Goal: Transaction & Acquisition: Book appointment/travel/reservation

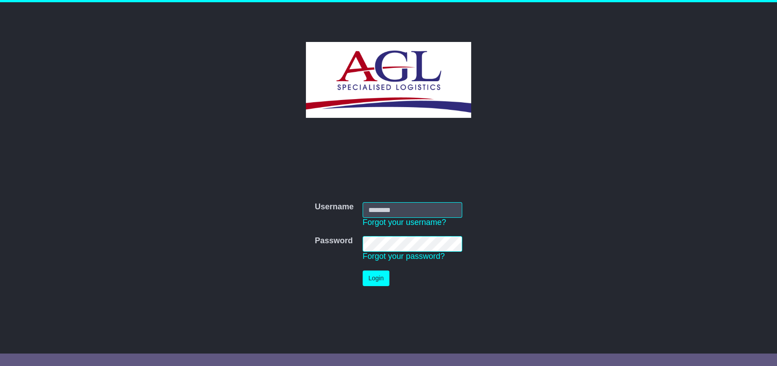
type input "***"
click at [378, 280] on button "Login" at bounding box center [375, 278] width 27 height 16
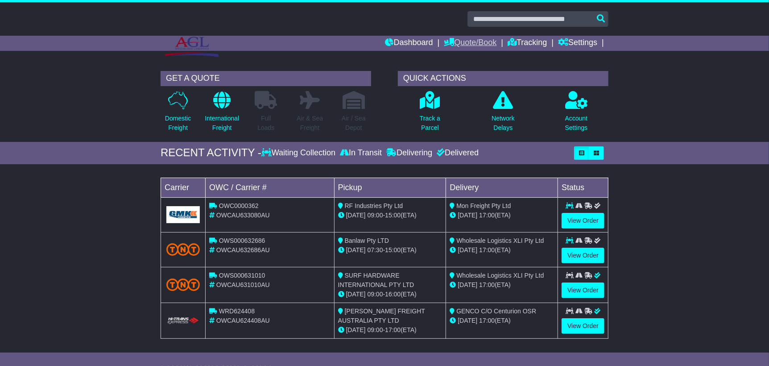
click at [457, 44] on link "Quote/Book" at bounding box center [470, 43] width 53 height 15
click at [458, 57] on link "Domestic" at bounding box center [480, 59] width 71 height 10
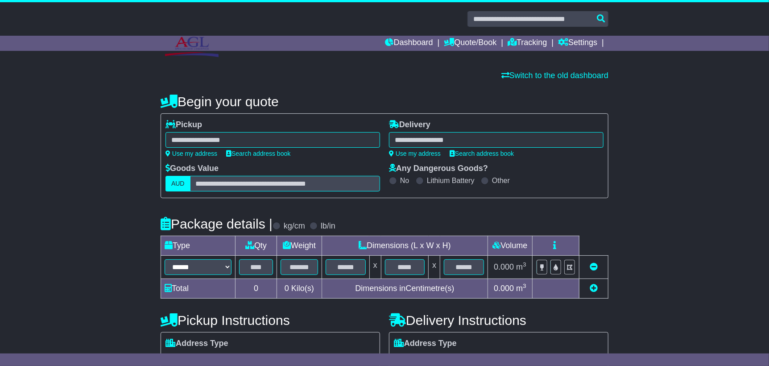
click at [203, 139] on div at bounding box center [273, 140] width 215 height 16
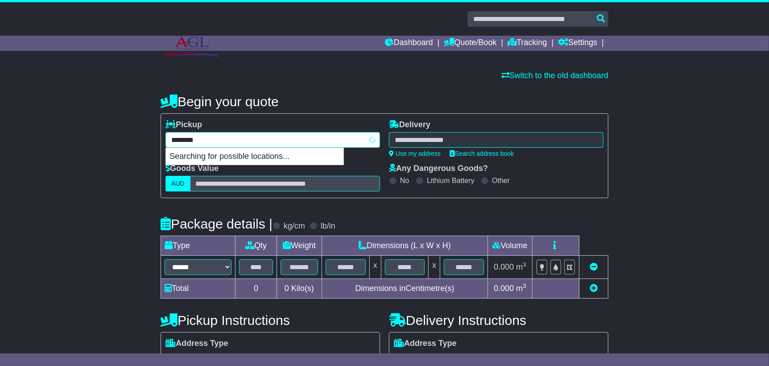
type input "*********"
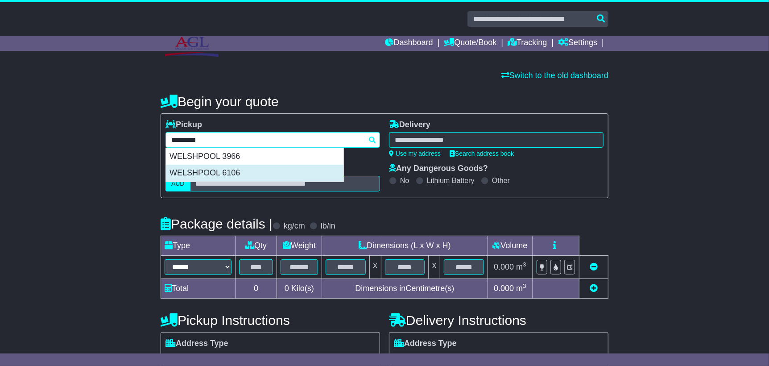
click at [212, 170] on div "WELSHPOOL 6106" at bounding box center [255, 173] width 178 height 17
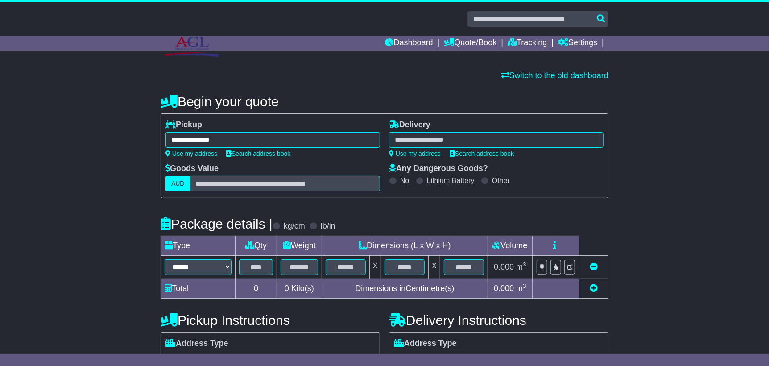
type input "**********"
click at [430, 137] on div at bounding box center [496, 140] width 215 height 16
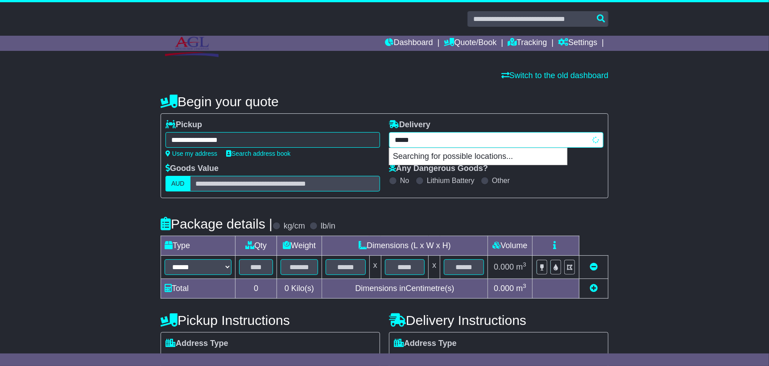
type input "******"
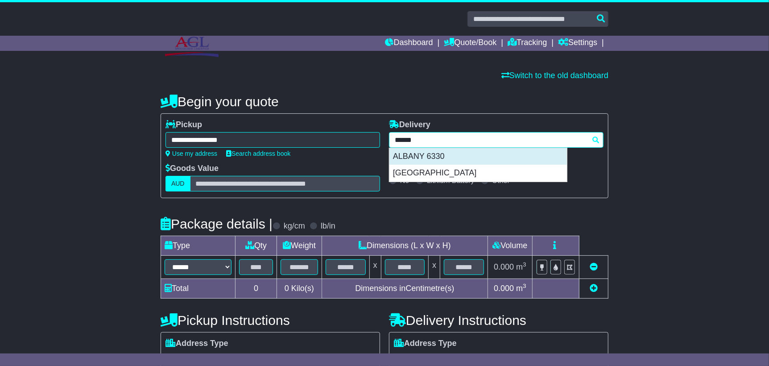
click at [424, 153] on div "ALBANY 6330" at bounding box center [479, 156] width 178 height 17
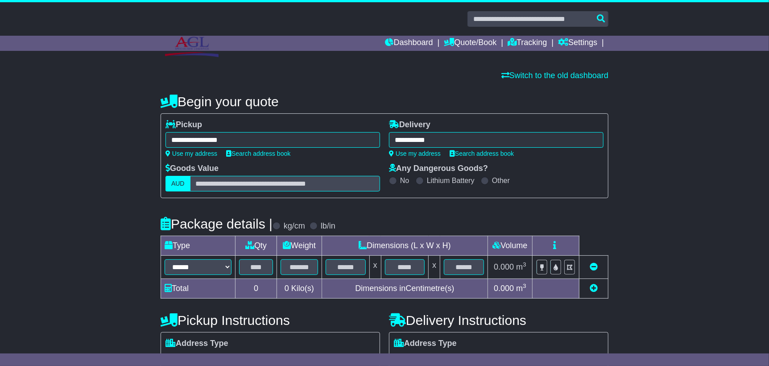
type input "**********"
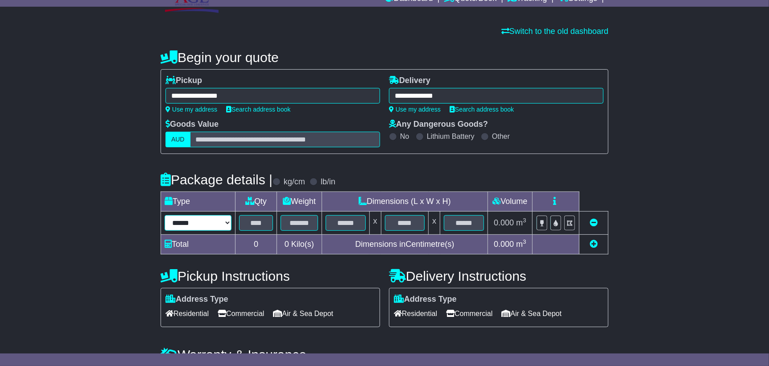
click at [193, 225] on select "****** ****** *** ******** ***** **** **** ****** *** *******" at bounding box center [198, 223] width 67 height 16
select select "*****"
click at [165, 215] on select "****** ****** *** ******** ***** **** **** ****** *** *******" at bounding box center [198, 223] width 67 height 16
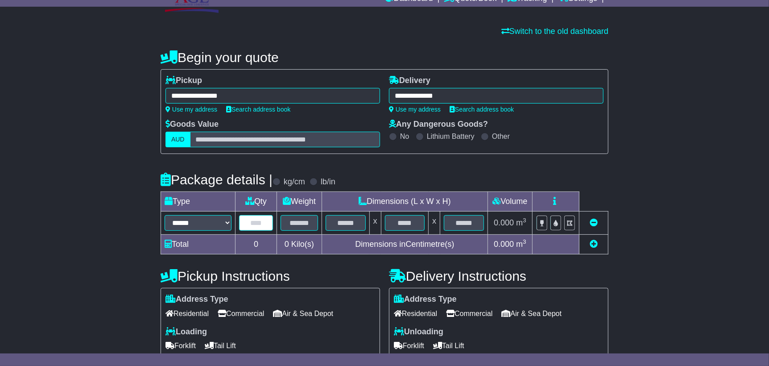
click at [264, 225] on input "text" at bounding box center [256, 223] width 34 height 16
type input "*"
click at [303, 225] on input "text" at bounding box center [299, 223] width 37 height 16
type input "***"
click at [343, 222] on input "text" at bounding box center [346, 223] width 40 height 16
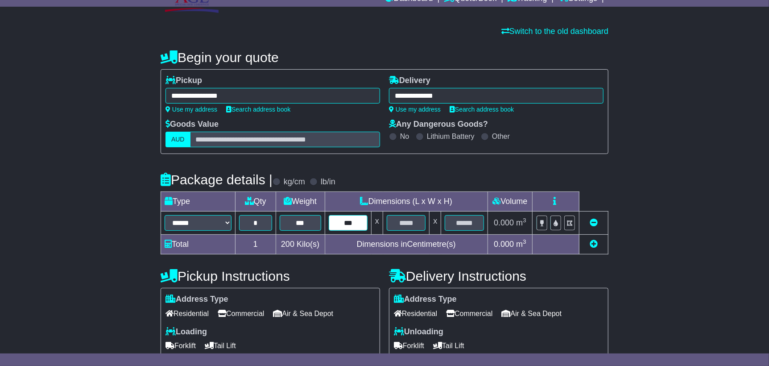
type input "***"
click at [410, 222] on input "text" at bounding box center [406, 223] width 39 height 16
type input "**"
click at [466, 221] on input "text" at bounding box center [464, 223] width 39 height 16
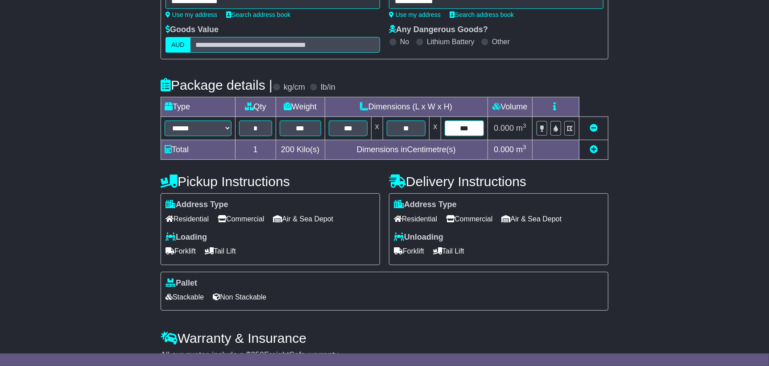
scroll to position [179, 0]
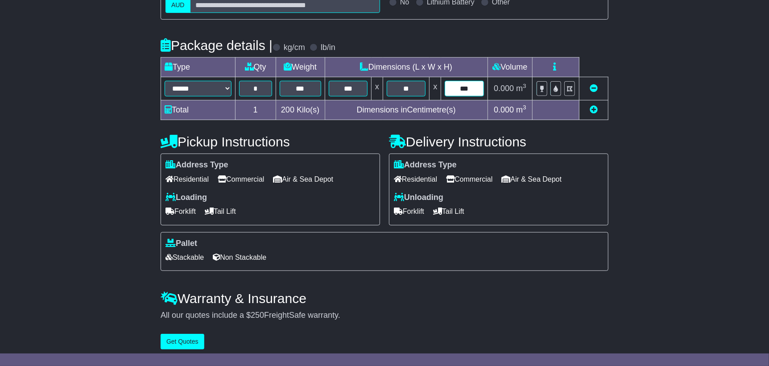
type input "***"
click at [251, 176] on span "Commercial" at bounding box center [241, 179] width 46 height 14
click at [481, 181] on span "Commercial" at bounding box center [469, 179] width 46 height 14
click at [186, 215] on span "Forklift" at bounding box center [181, 211] width 30 height 14
click at [405, 215] on span "Forklift" at bounding box center [409, 211] width 30 height 14
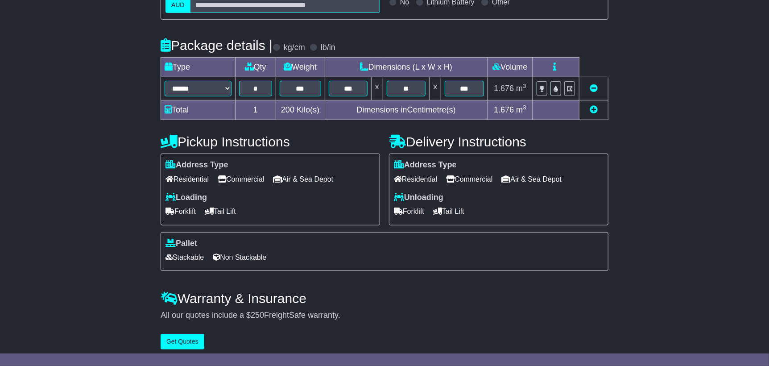
click at [243, 258] on span "Non Stackable" at bounding box center [240, 257] width 54 height 14
click at [181, 344] on button "Get Quotes" at bounding box center [183, 342] width 44 height 16
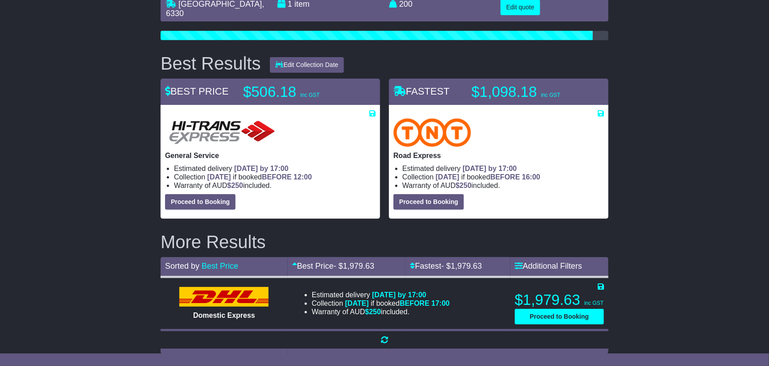
scroll to position [89, 0]
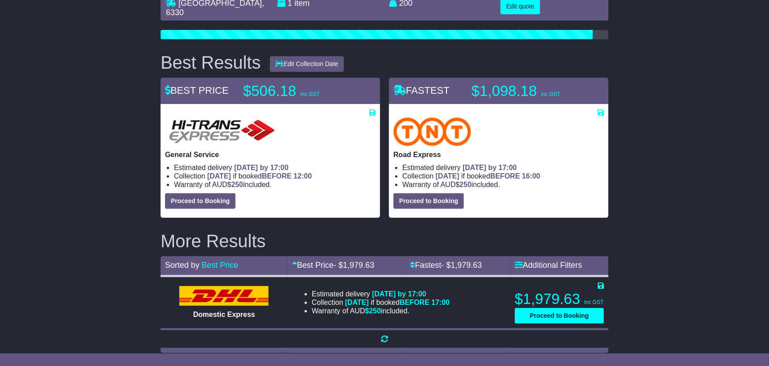
click at [94, 178] on div "WELSHPOOL , 6106 ALBANY , 6330 1 item 1.6758 m 3 in 3 200" at bounding box center [384, 167] width 769 height 380
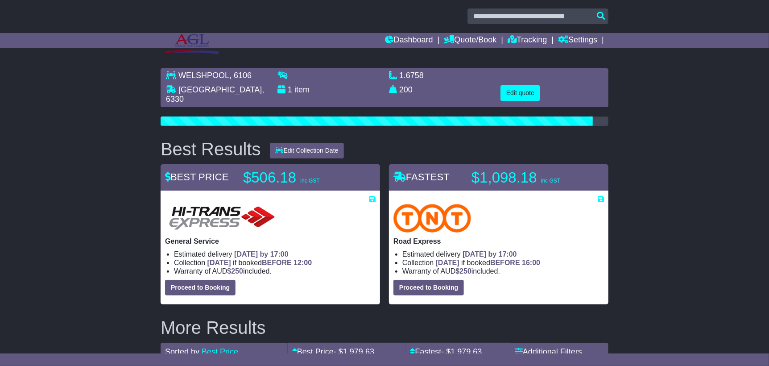
scroll to position [0, 0]
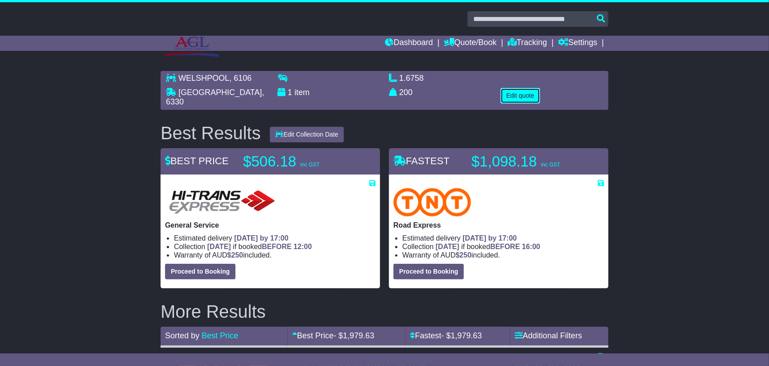
click at [517, 93] on button "Edit quote" at bounding box center [521, 96] width 40 height 16
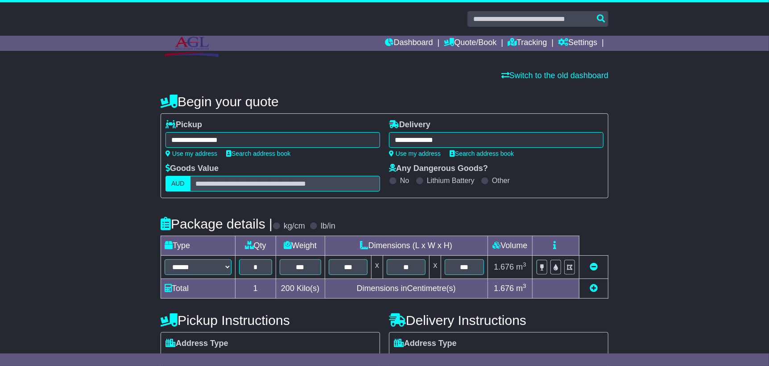
scroll to position [179, 0]
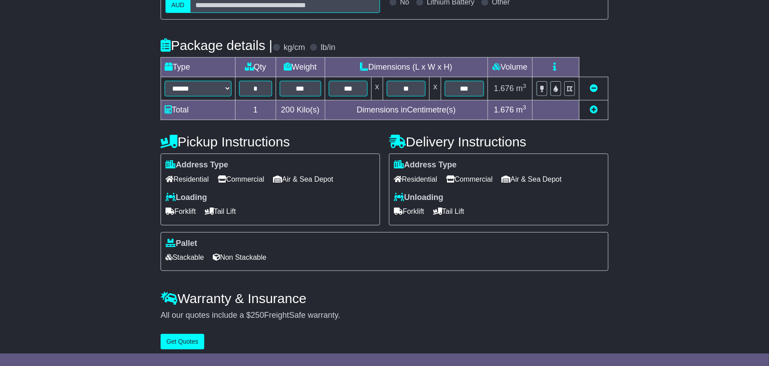
click at [465, 212] on span "Tail Lift" at bounding box center [448, 211] width 31 height 14
click at [236, 212] on span "Tail Lift" at bounding box center [220, 211] width 31 height 14
click at [187, 212] on span "Forklift" at bounding box center [181, 211] width 30 height 14
click at [192, 345] on button "Get Quotes" at bounding box center [183, 342] width 44 height 16
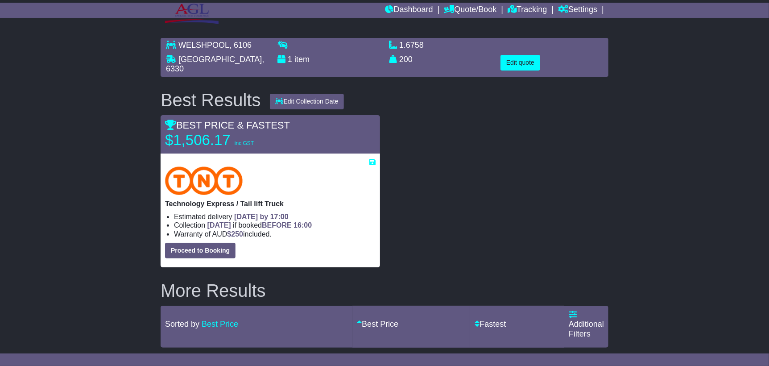
scroll to position [0, 0]
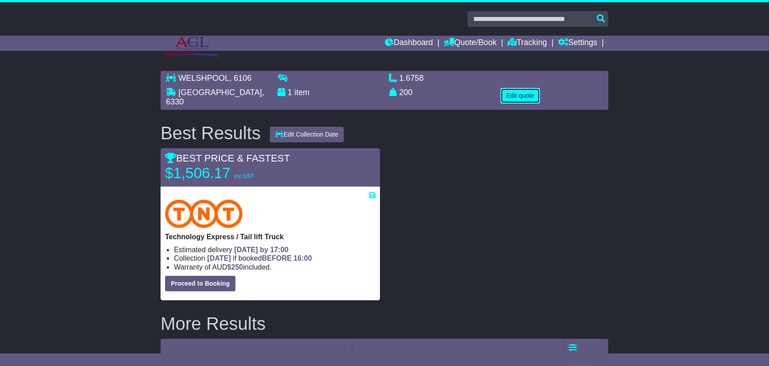
click at [515, 96] on button "Edit quote" at bounding box center [521, 96] width 40 height 16
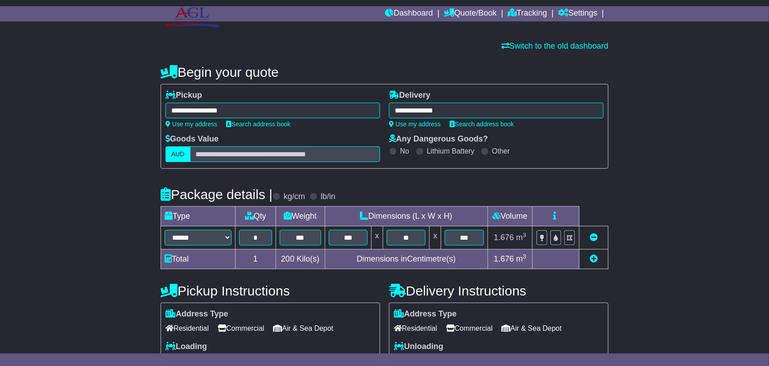
scroll to position [179, 0]
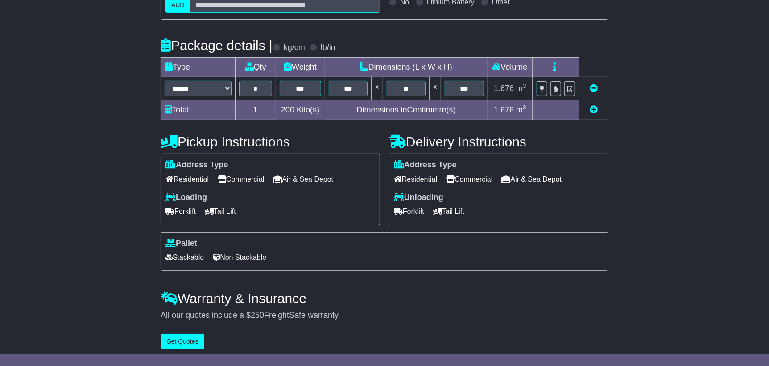
click at [409, 212] on span "Forklift" at bounding box center [409, 211] width 30 height 14
click at [192, 256] on span "Stackable" at bounding box center [185, 257] width 38 height 14
click at [182, 340] on button "Get Quotes" at bounding box center [183, 342] width 44 height 16
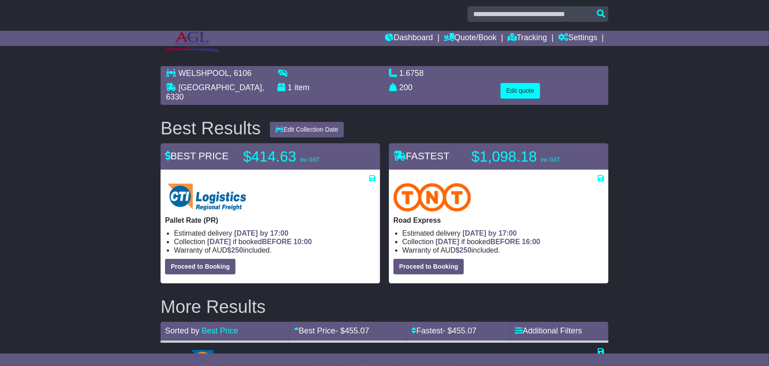
scroll to position [0, 0]
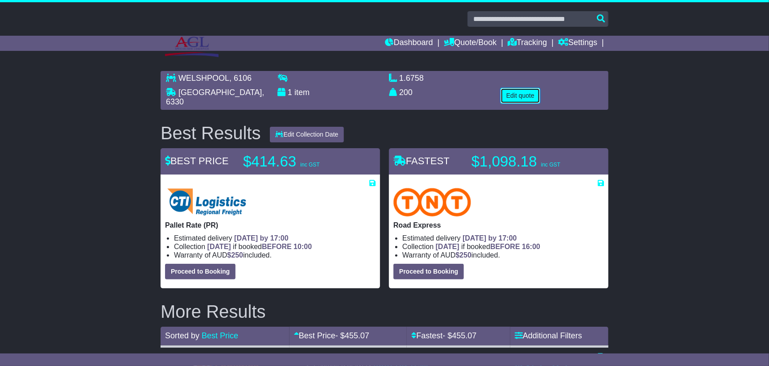
click at [540, 91] on button "Edit quote" at bounding box center [521, 96] width 40 height 16
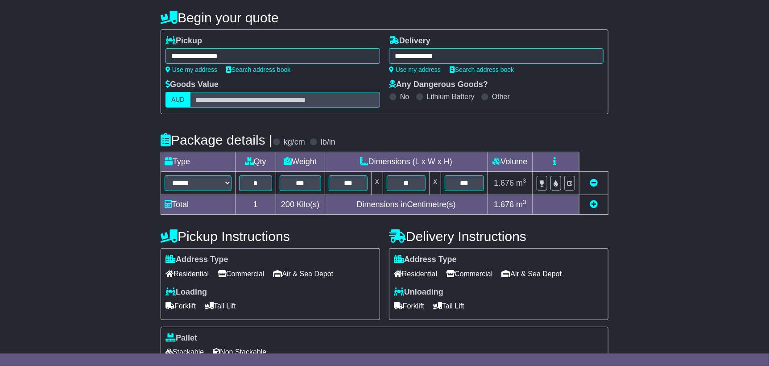
scroll to position [133, 0]
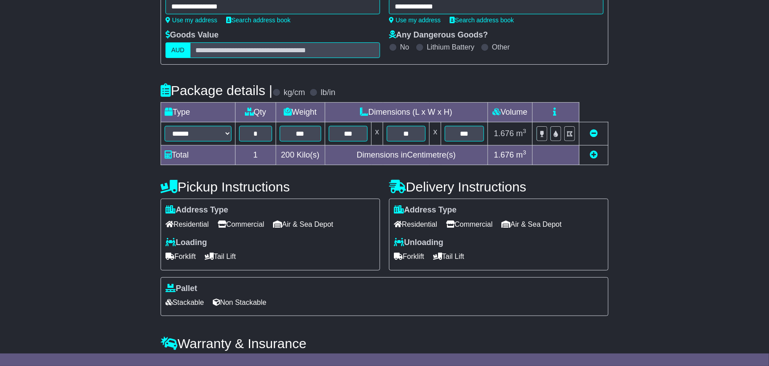
click at [458, 256] on span "Tail Lift" at bounding box center [448, 256] width 31 height 14
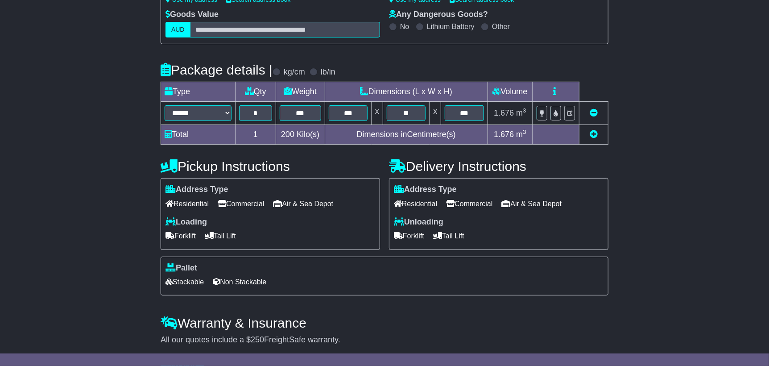
scroll to position [186, 0]
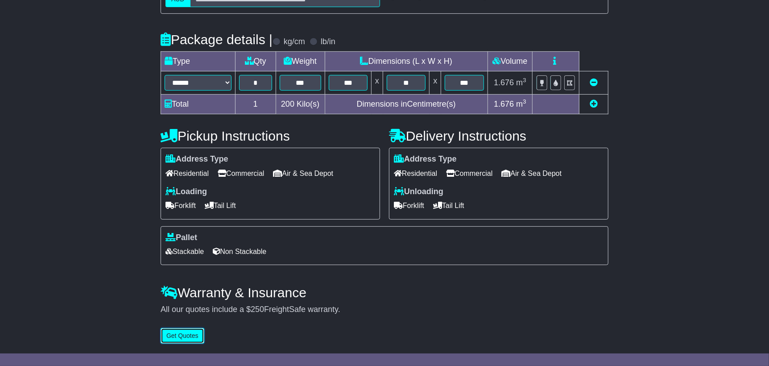
click at [197, 337] on button "Get Quotes" at bounding box center [183, 336] width 44 height 16
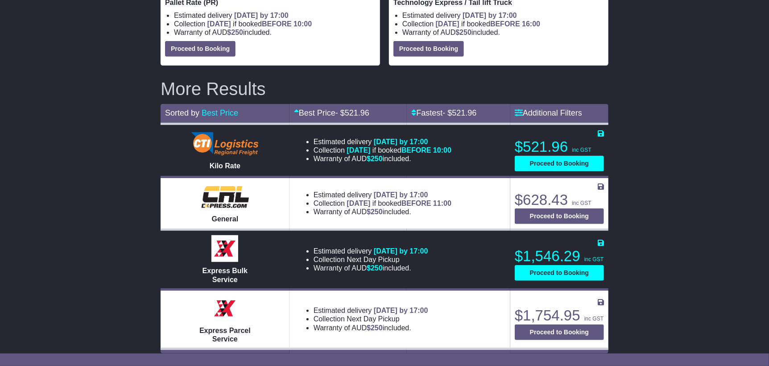
scroll to position [0, 0]
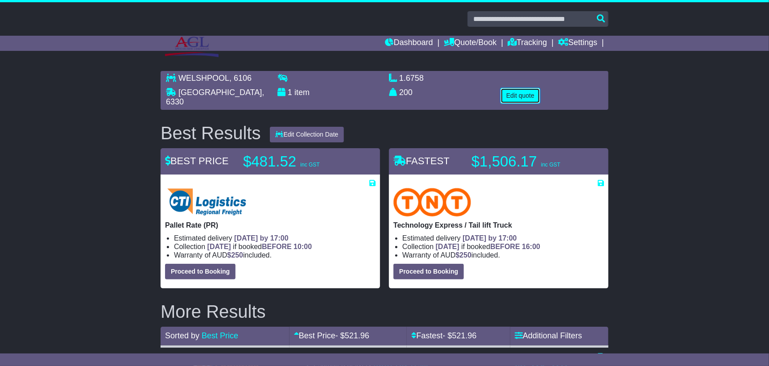
click at [511, 100] on button "Edit quote" at bounding box center [521, 96] width 40 height 16
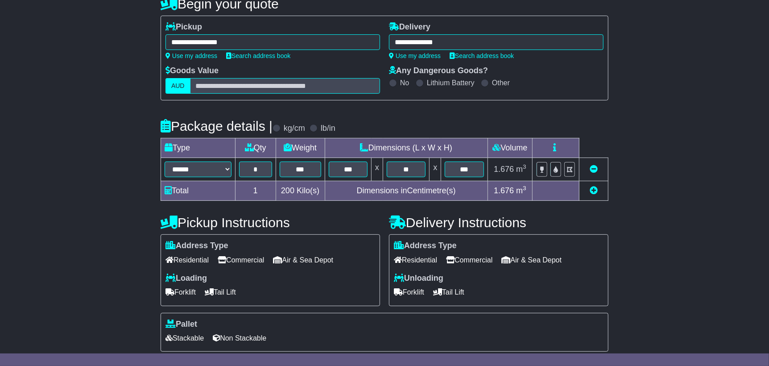
scroll to position [186, 0]
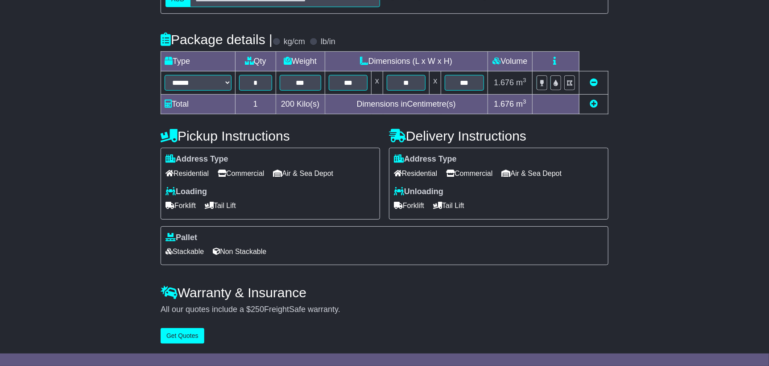
click at [316, 172] on span "Air & Sea Depot" at bounding box center [304, 173] width 60 height 14
click at [262, 250] on span "Non Stackable" at bounding box center [240, 252] width 54 height 14
click at [184, 252] on span "Stackable" at bounding box center [185, 252] width 38 height 14
click at [171, 339] on button "Get Quotes" at bounding box center [183, 336] width 44 height 16
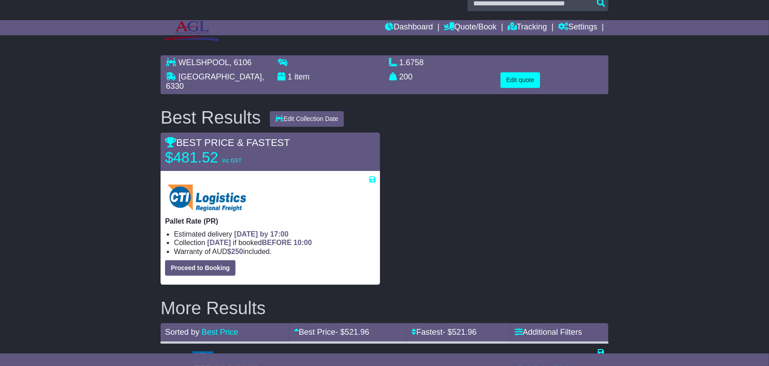
scroll to position [0, 0]
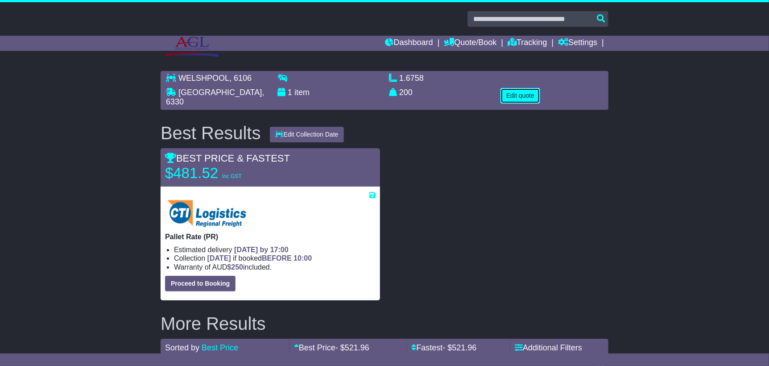
click at [514, 96] on button "Edit quote" at bounding box center [521, 96] width 40 height 16
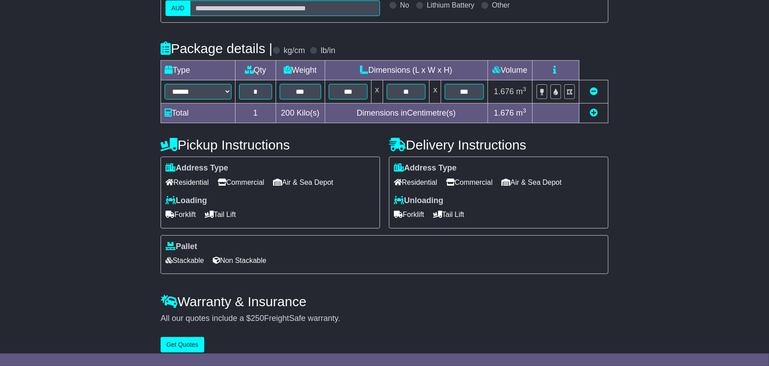
scroll to position [179, 0]
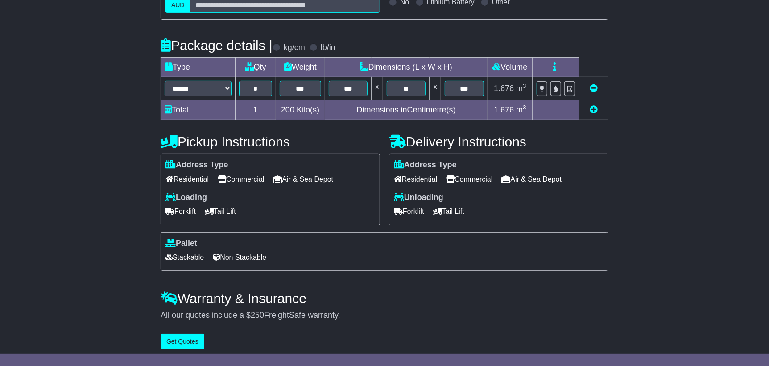
click at [266, 255] on span "Non Stackable" at bounding box center [240, 257] width 54 height 14
click at [183, 344] on button "Get Quotes" at bounding box center [183, 342] width 44 height 16
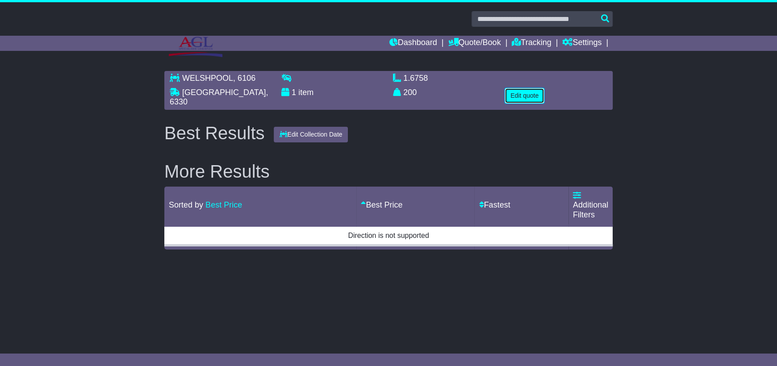
click at [528, 99] on button "Edit quote" at bounding box center [524, 96] width 40 height 16
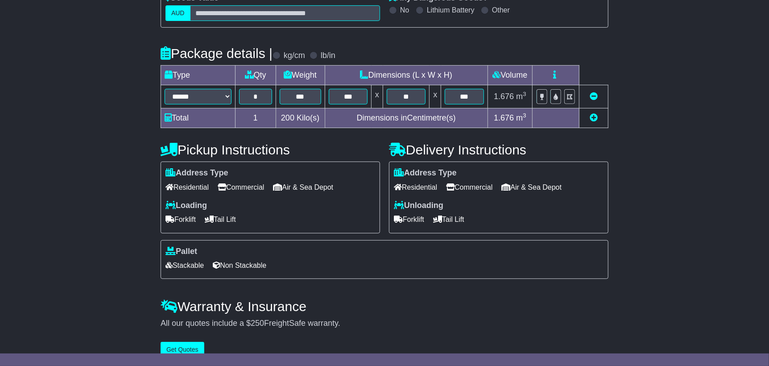
scroll to position [179, 0]
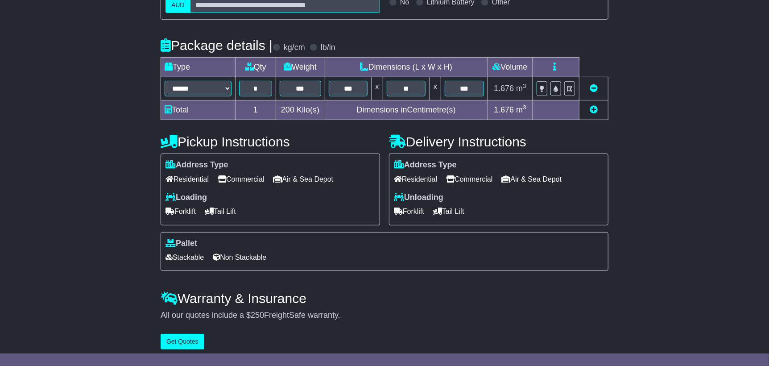
click at [197, 262] on span "Stackable" at bounding box center [185, 257] width 38 height 14
click at [181, 342] on button "Get Quotes" at bounding box center [183, 342] width 44 height 16
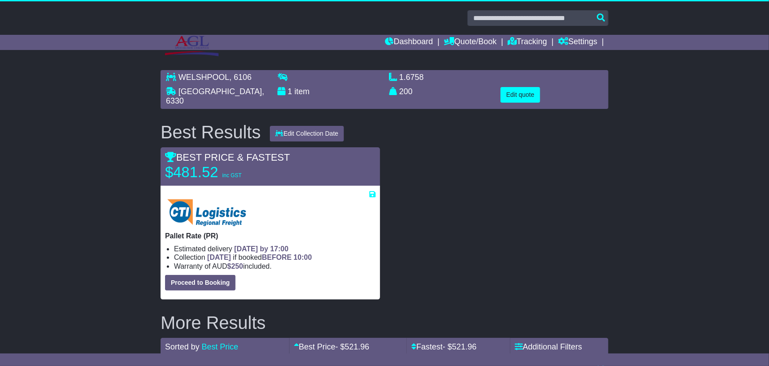
scroll to position [0, 0]
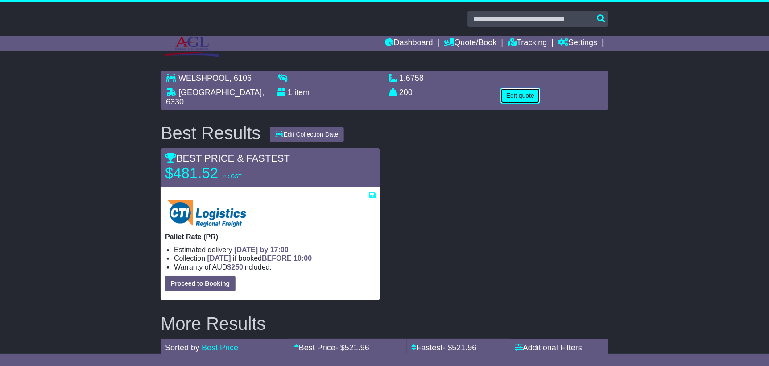
click at [515, 95] on button "Edit quote" at bounding box center [521, 96] width 40 height 16
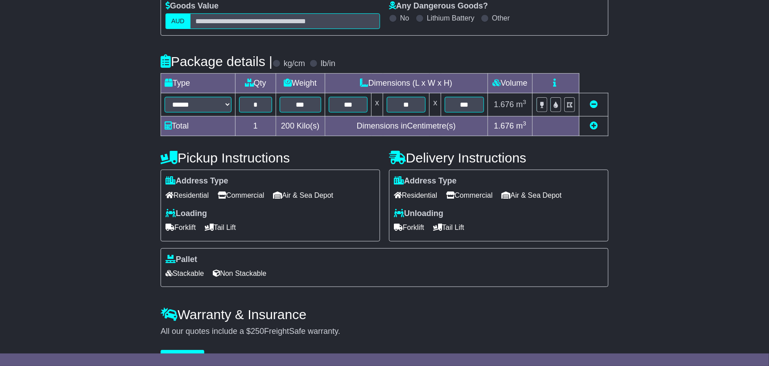
scroll to position [179, 0]
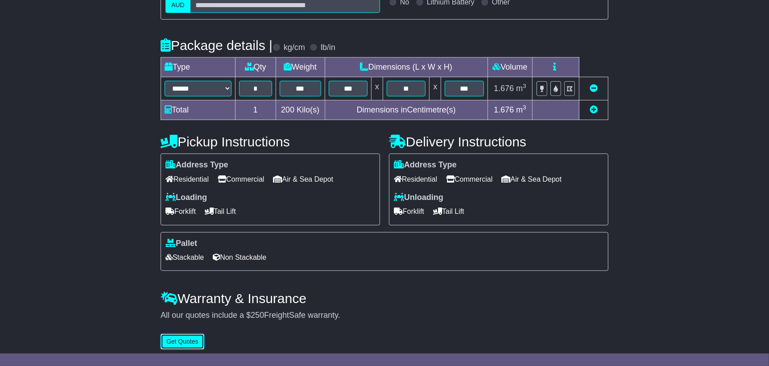
click at [188, 345] on button "Get Quotes" at bounding box center [183, 342] width 44 height 16
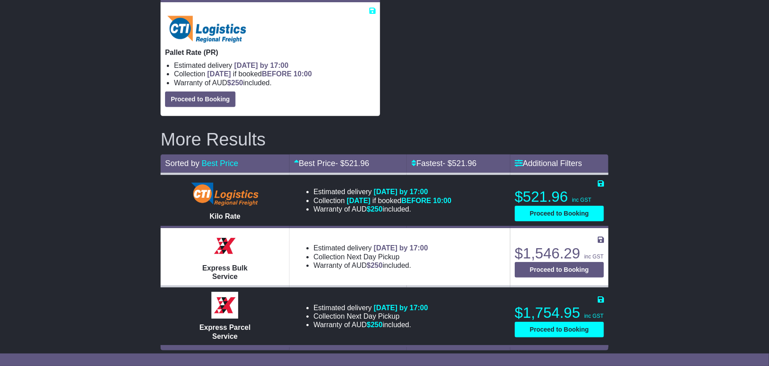
scroll to position [186, 0]
